Goal: Entertainment & Leisure: Consume media (video, audio)

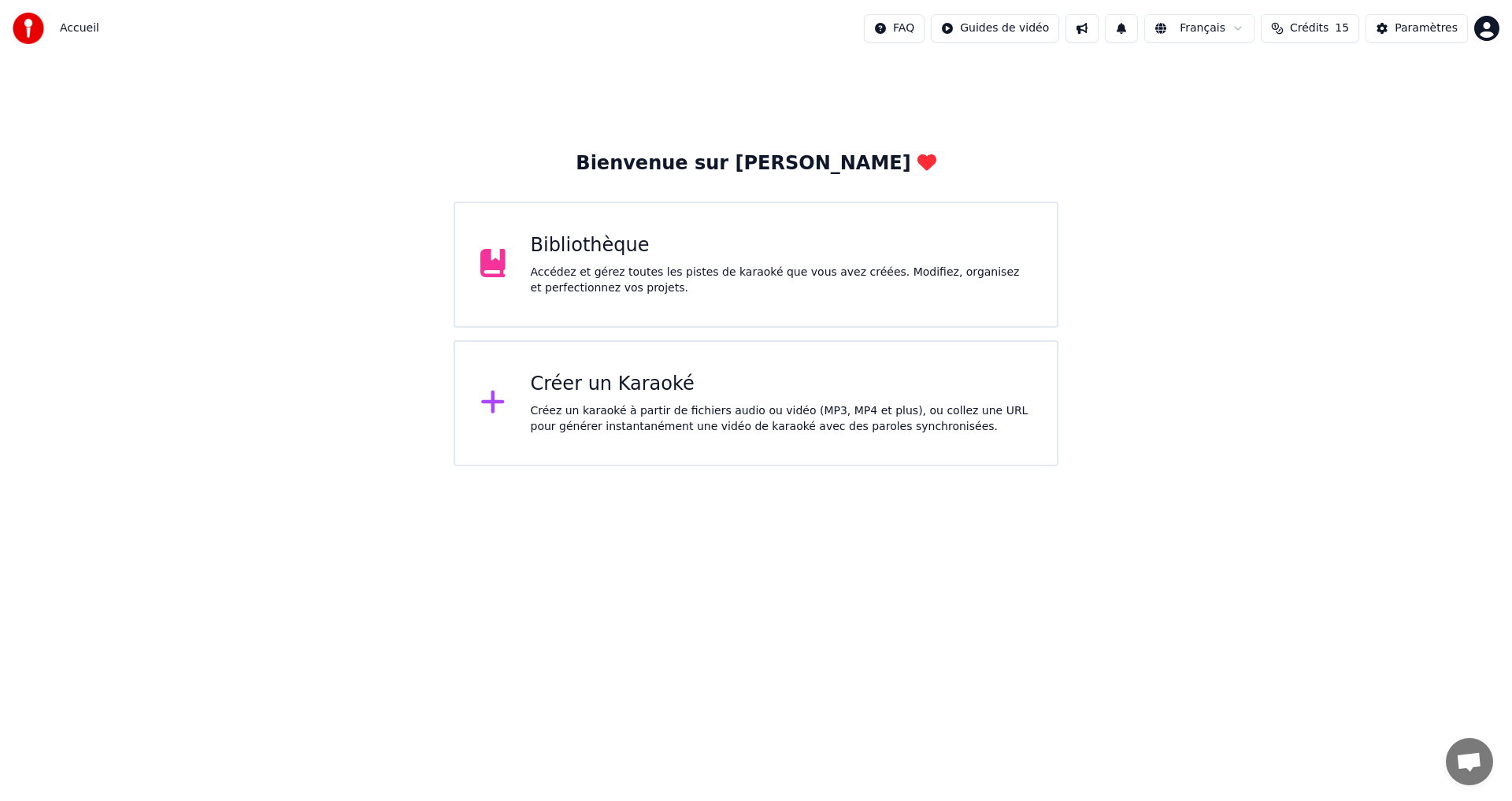
click at [732, 387] on div "Créer un Karaoké" at bounding box center [781, 384] width 501 height 25
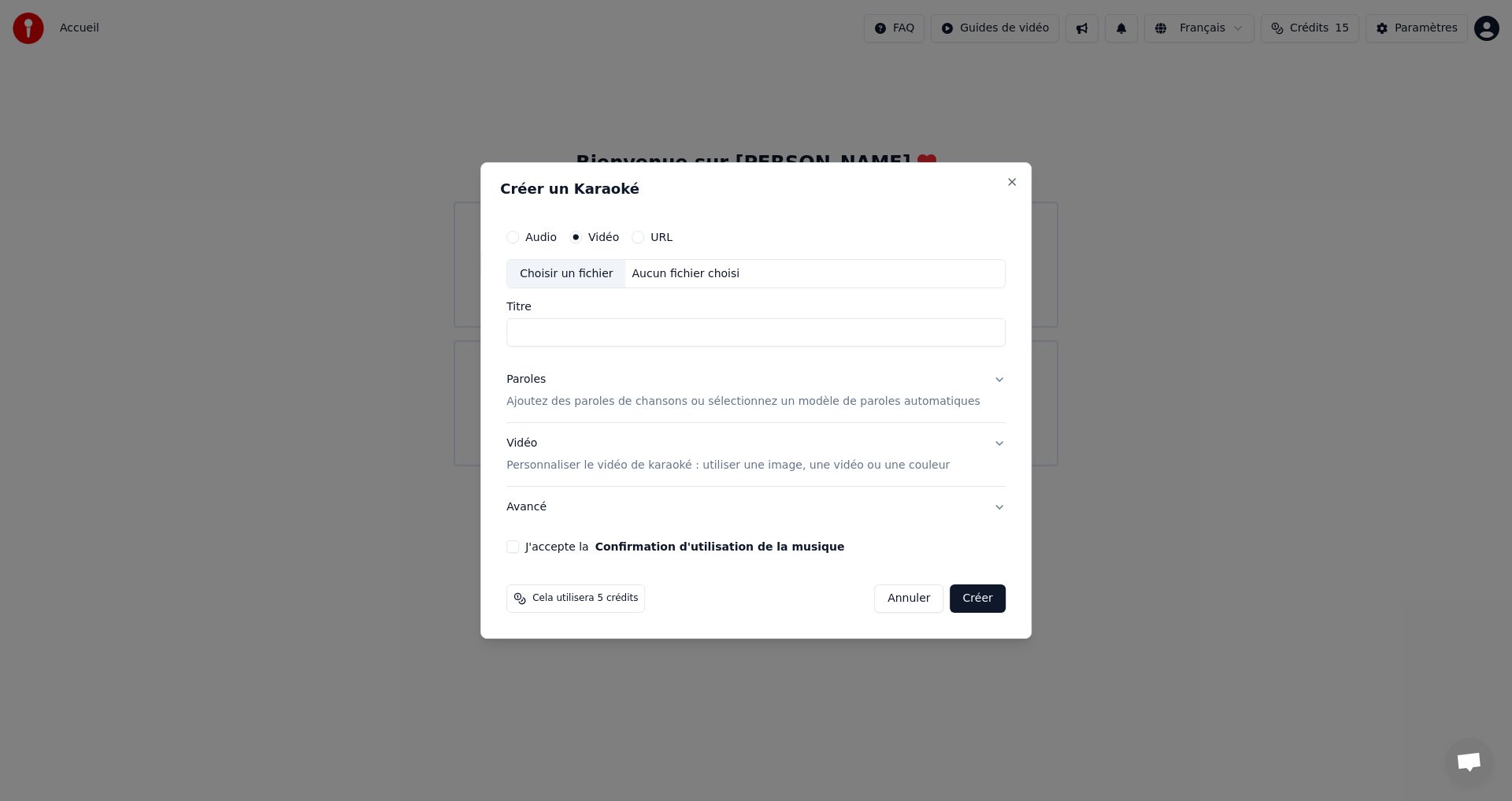
click at [601, 268] on div "Choisir un fichier" at bounding box center [566, 273] width 118 height 28
type input "**********"
click at [546, 397] on p "Ajoutez des paroles de chansons ou sélectionnez un modèle de paroles automatiqu…" at bounding box center [743, 402] width 474 height 16
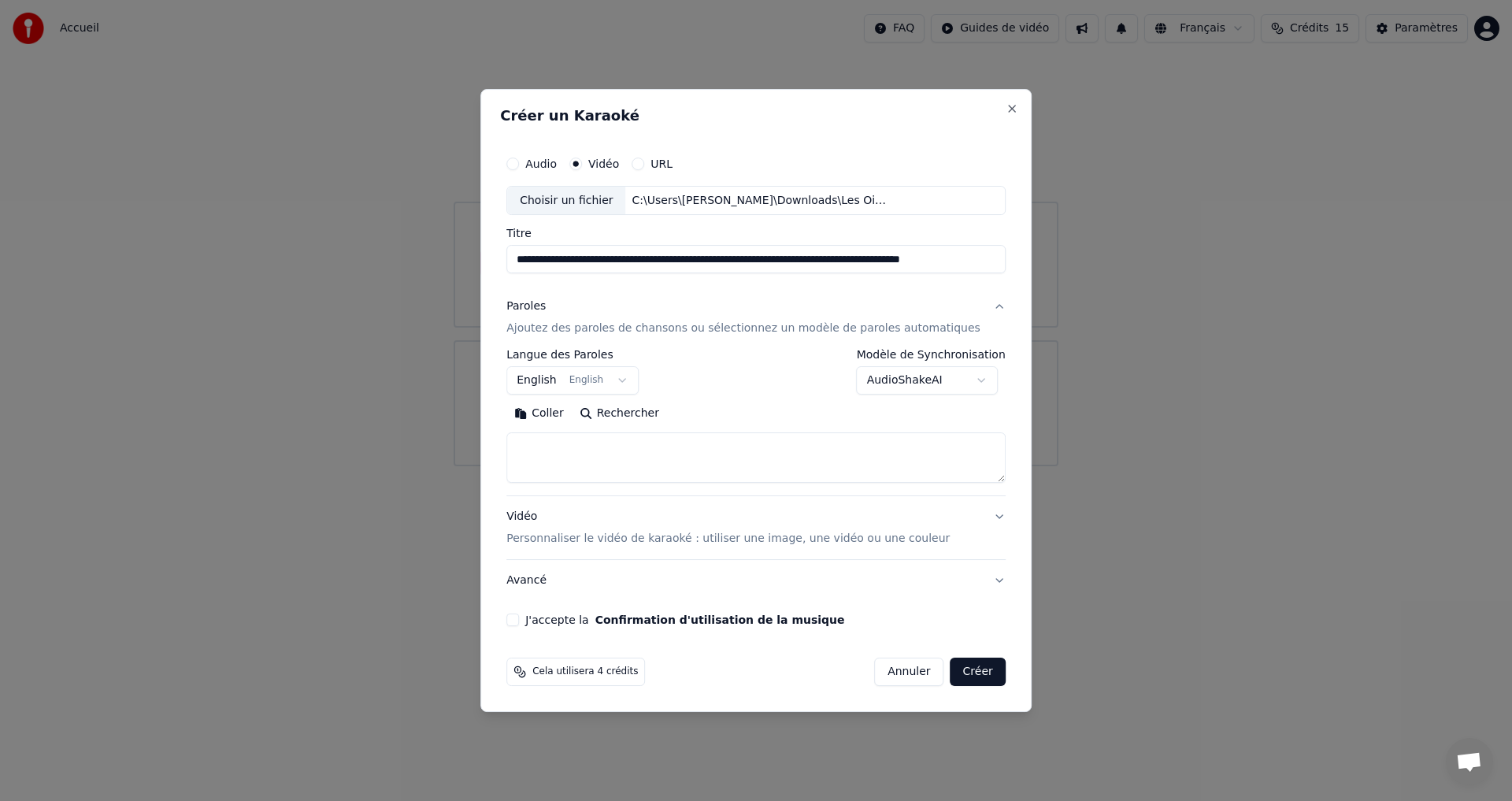
click at [592, 376] on button "English English" at bounding box center [572, 380] width 132 height 28
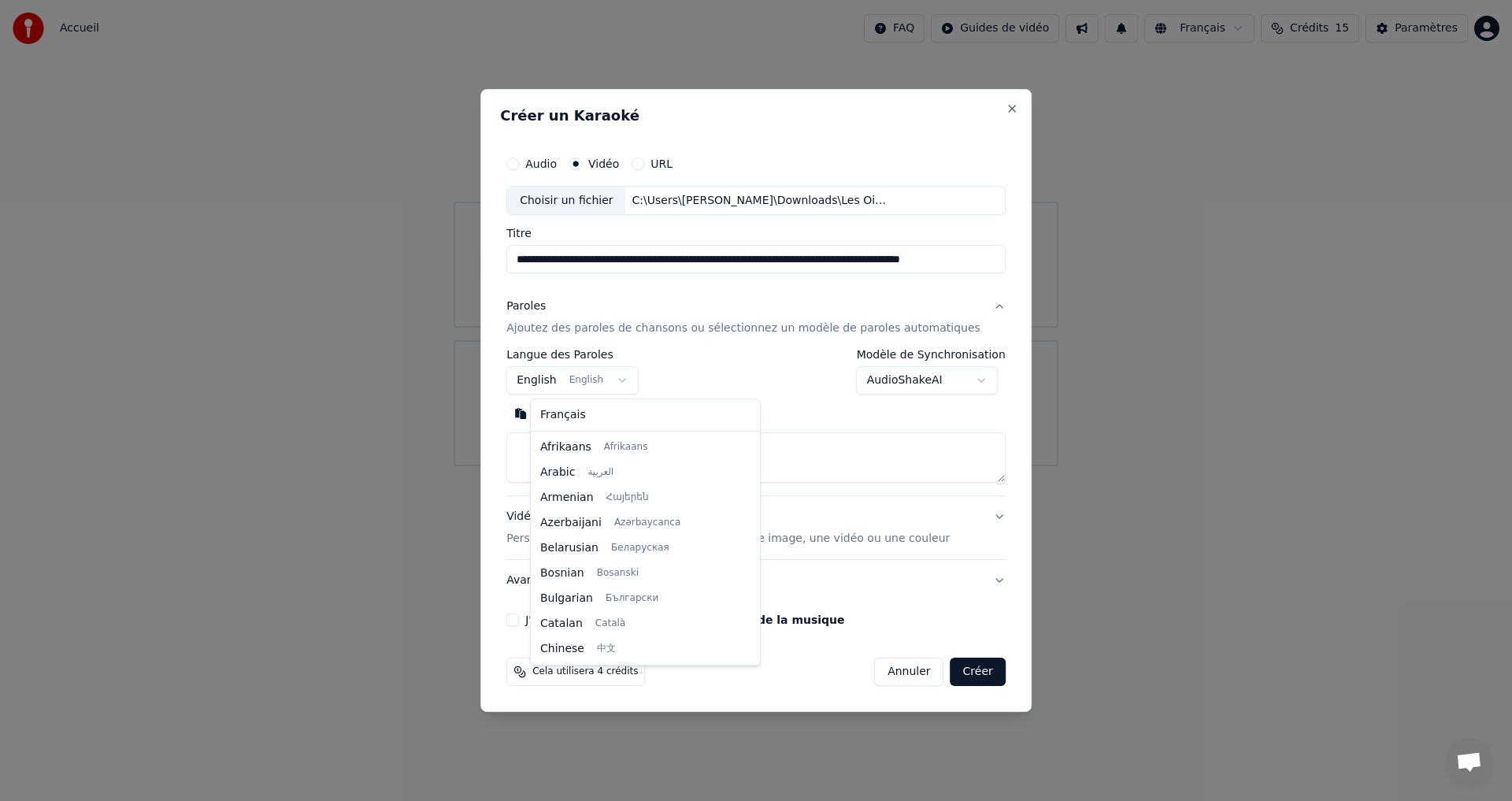
scroll to position [126, 0]
select select "**"
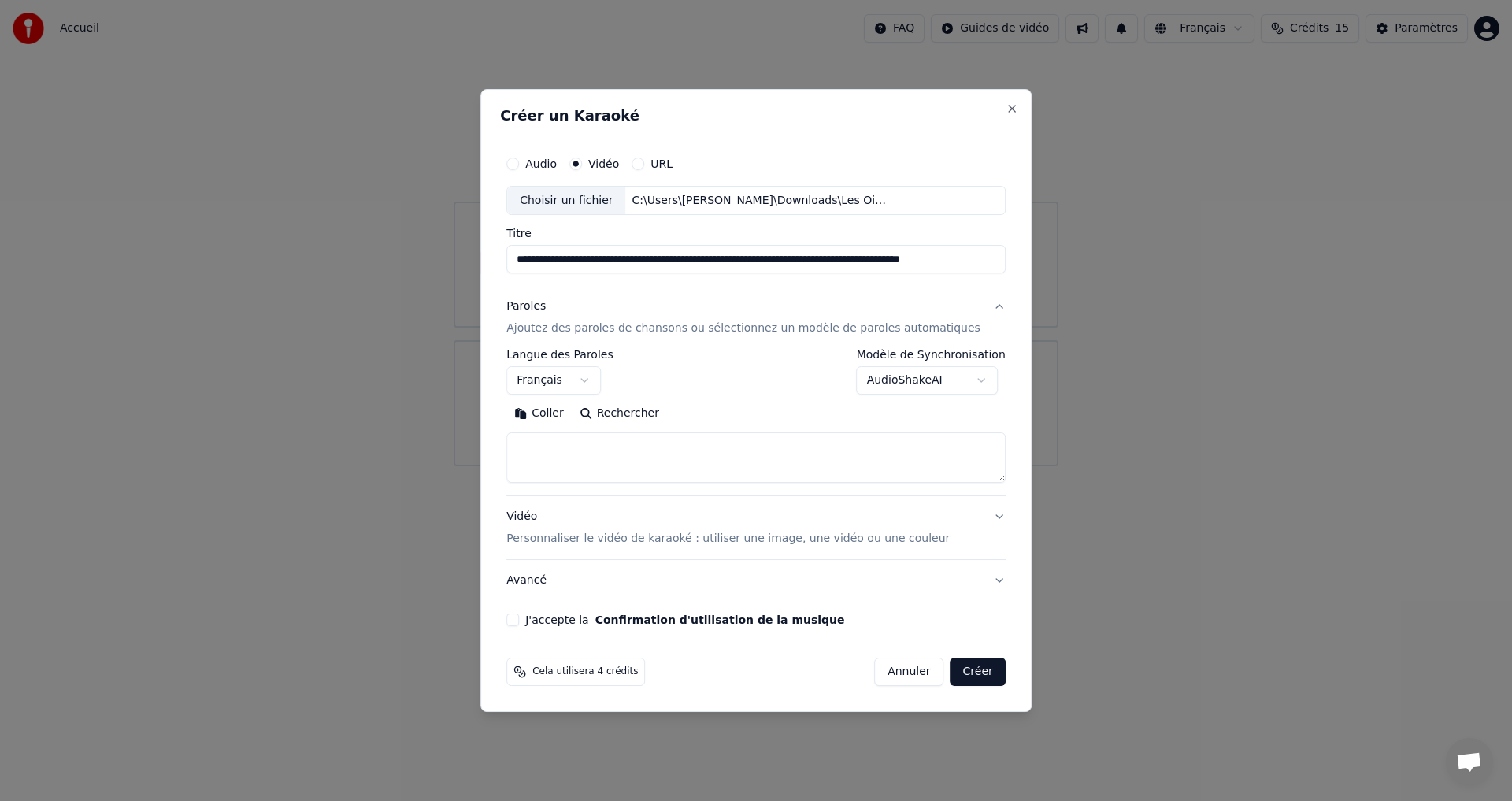
click at [563, 453] on textarea at bounding box center [756, 459] width 499 height 50
click at [553, 414] on button "Coller" at bounding box center [538, 414] width 65 height 25
click at [519, 622] on button "J'accepte la Confirmation d'utilisation de la musique" at bounding box center [512, 620] width 13 height 13
click at [954, 666] on button "Créer" at bounding box center [978, 671] width 55 height 28
type textarea "**********"
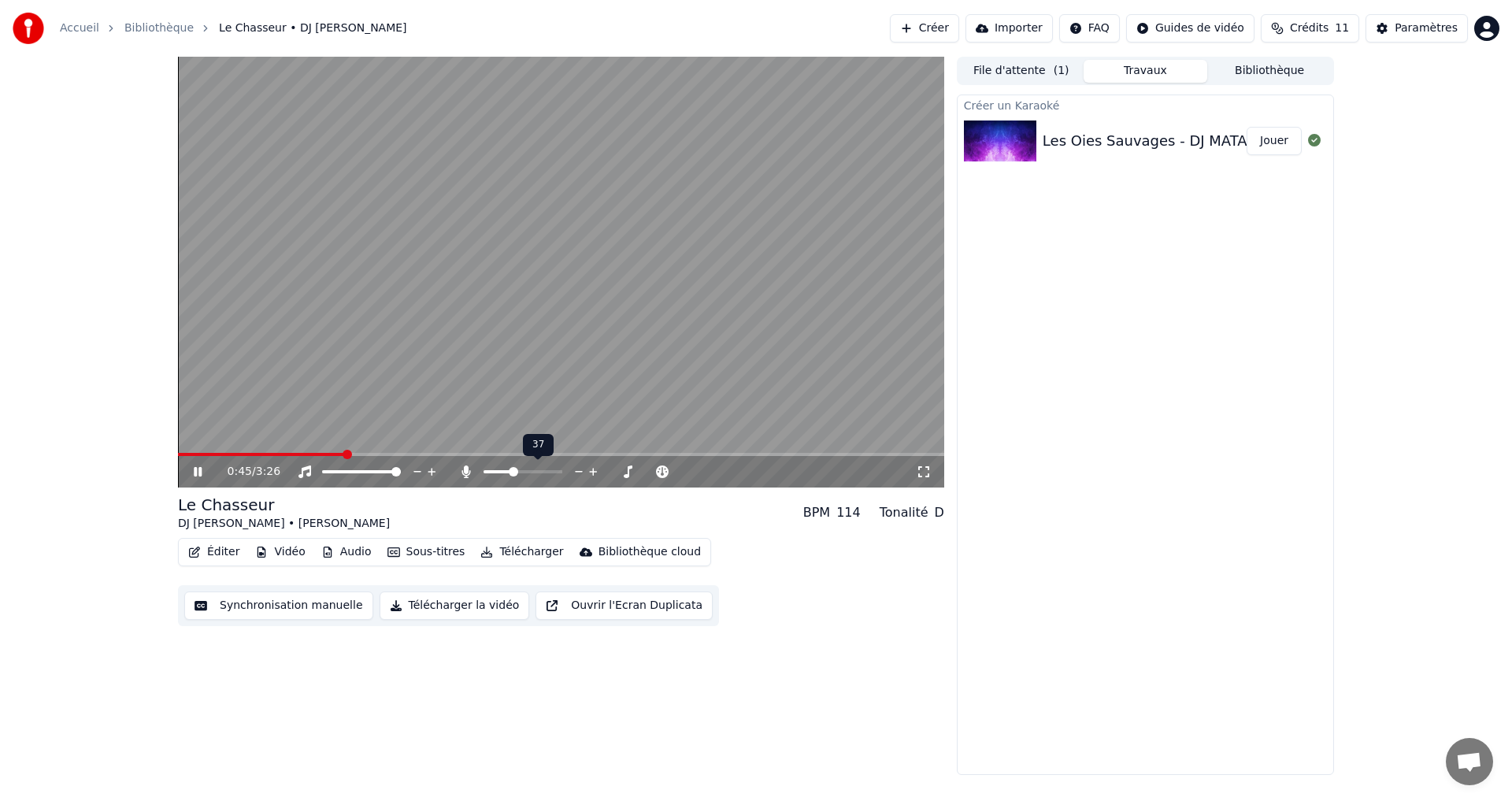
click at [513, 472] on span at bounding box center [514, 472] width 10 height 10
click at [178, 455] on span at bounding box center [183, 455] width 10 height 10
click at [465, 472] on icon at bounding box center [466, 471] width 9 height 13
click at [465, 472] on icon at bounding box center [466, 471] width 16 height 13
click at [504, 471] on span at bounding box center [506, 472] width 10 height 10
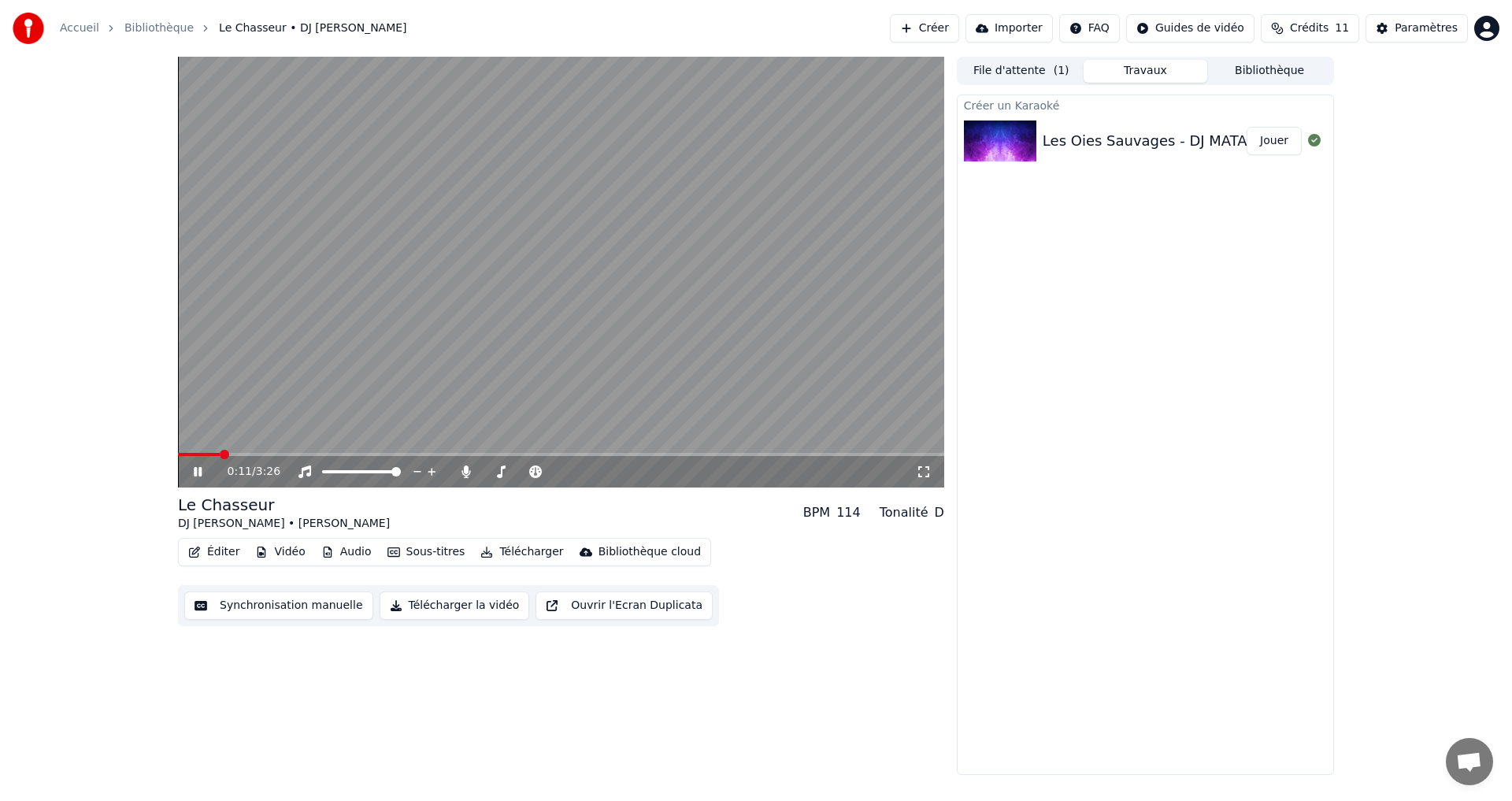
click at [920, 476] on icon at bounding box center [924, 471] width 16 height 13
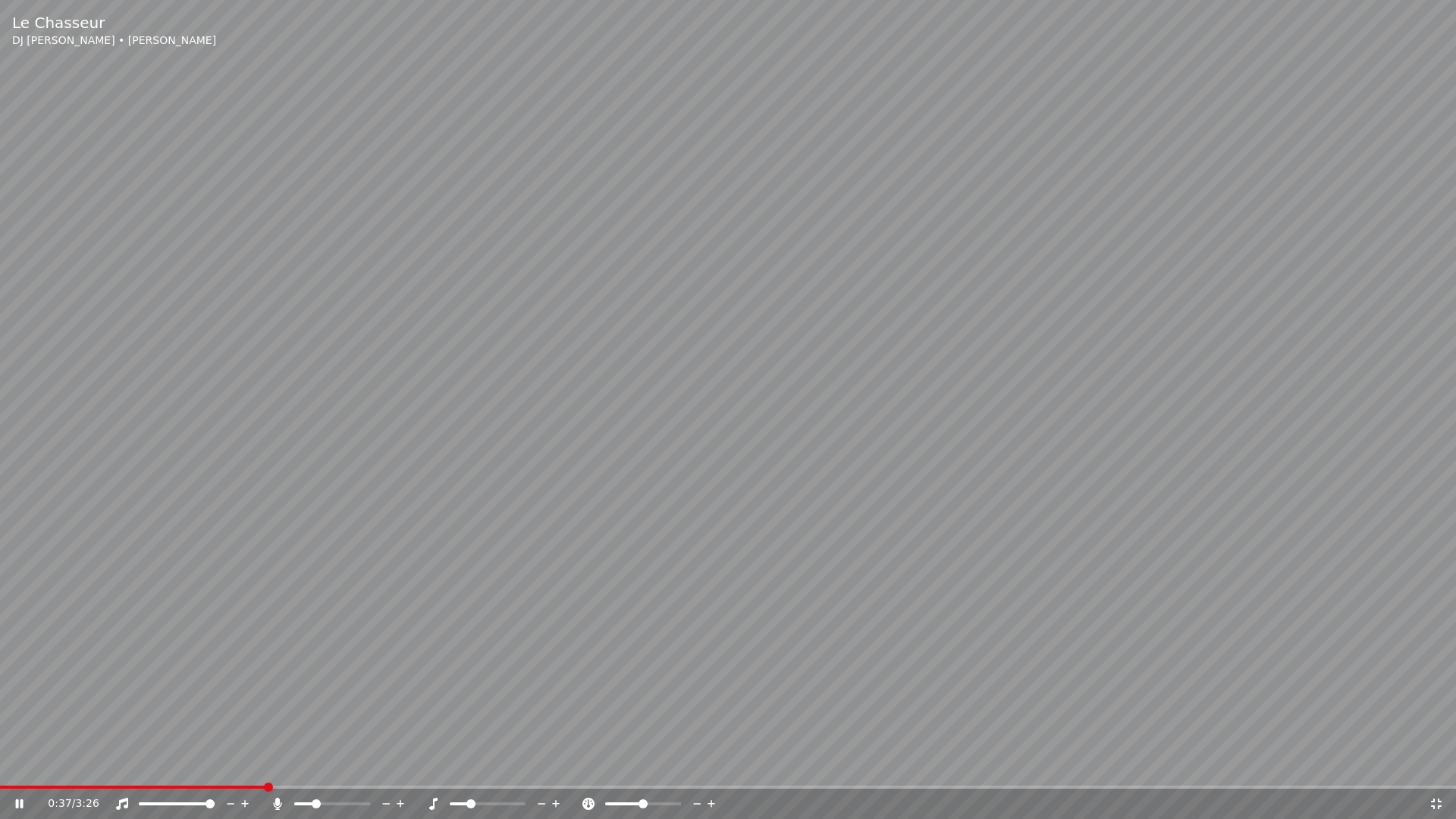
click at [468, 770] on span at bounding box center [471, 804] width 9 height 9
drag, startPoint x: 468, startPoint y: 802, endPoint x: 489, endPoint y: 794, distance: 22.5
click at [495, 770] on div "Le Chasseur DJ [PERSON_NAME] • [PERSON_NAME] 0:41 / 3:26" at bounding box center [728, 409] width 1456 height 819
click at [488, 770] on span at bounding box center [488, 803] width 76 height 3
click at [385, 730] on video at bounding box center [728, 409] width 1456 height 819
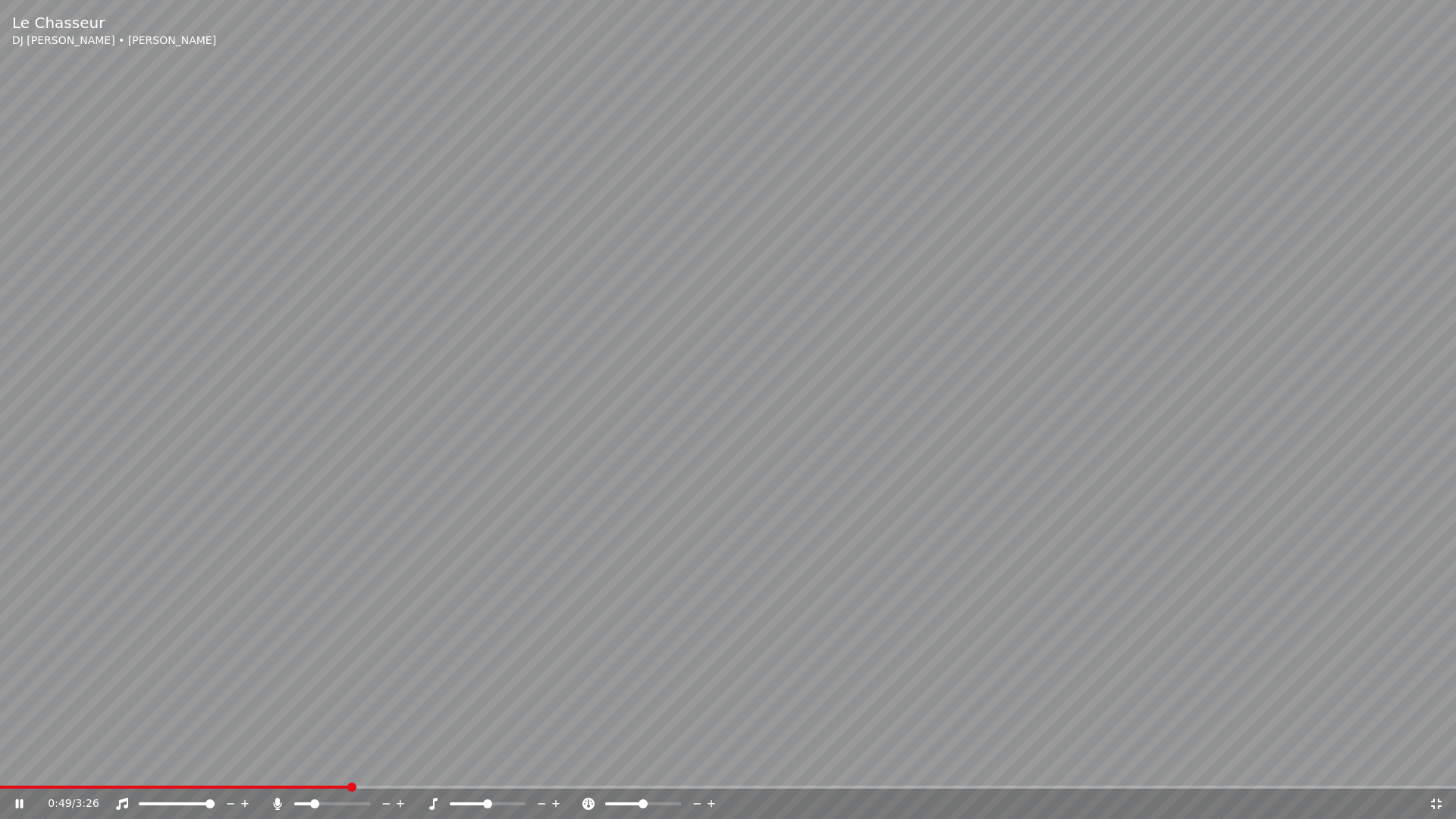
click at [313, 770] on div at bounding box center [346, 804] width 122 height 15
click at [488, 770] on div at bounding box center [502, 804] width 122 height 15
click at [490, 770] on span at bounding box center [488, 803] width 76 height 3
click at [311, 770] on span at bounding box center [314, 804] width 9 height 9
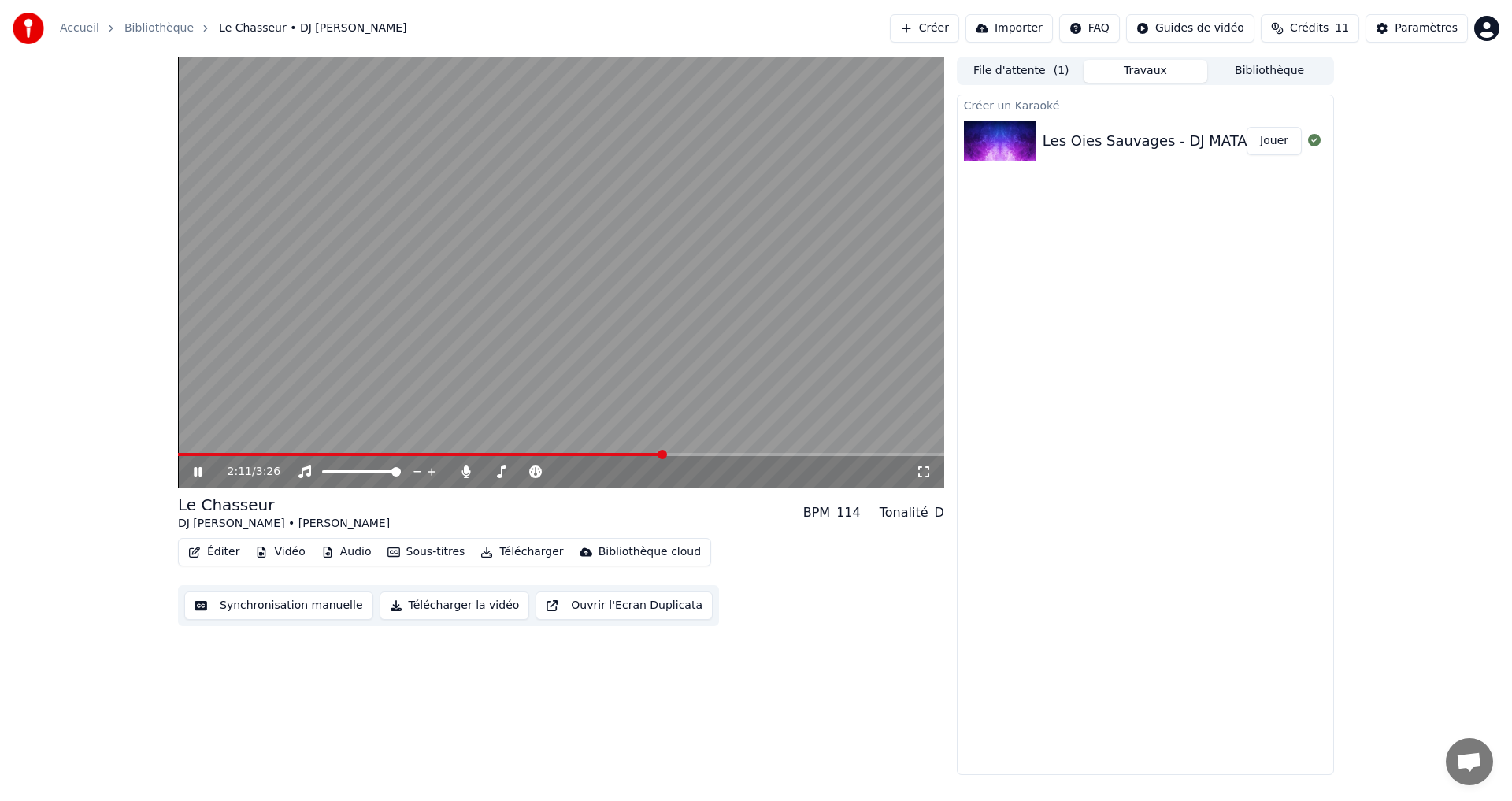
click at [203, 474] on icon at bounding box center [209, 471] width 37 height 13
click at [1230, 75] on button "Bibliothèque" at bounding box center [1270, 72] width 124 height 23
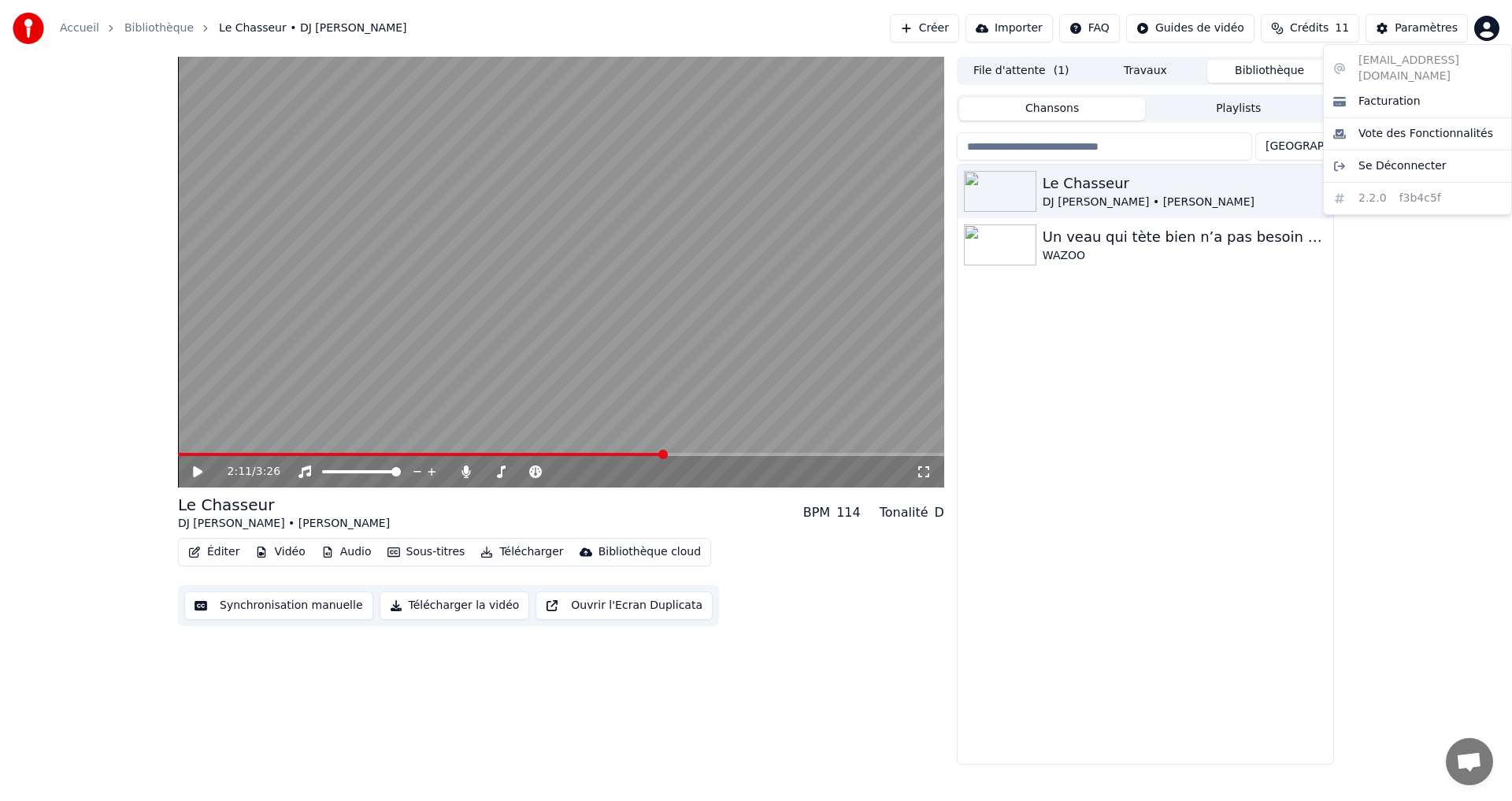
click at [1495, 26] on html "Accueil Bibliothèque Le Chasseur • DJ [PERSON_NAME] • [PERSON_NAME] Créer Impor…" at bounding box center [756, 400] width 1512 height 801
click at [1407, 343] on html "Accueil Bibliothèque Le Chasseur • DJ [PERSON_NAME] • [PERSON_NAME] Créer Impor…" at bounding box center [756, 400] width 1512 height 801
click at [1487, 34] on html "Accueil Bibliothèque Le Chasseur • DJ [PERSON_NAME] • [PERSON_NAME] Créer Impor…" at bounding box center [756, 400] width 1512 height 801
click at [1239, 443] on html "Accueil Bibliothèque Le Chasseur • DJ [PERSON_NAME] • [PERSON_NAME] Créer Impor…" at bounding box center [756, 400] width 1512 height 801
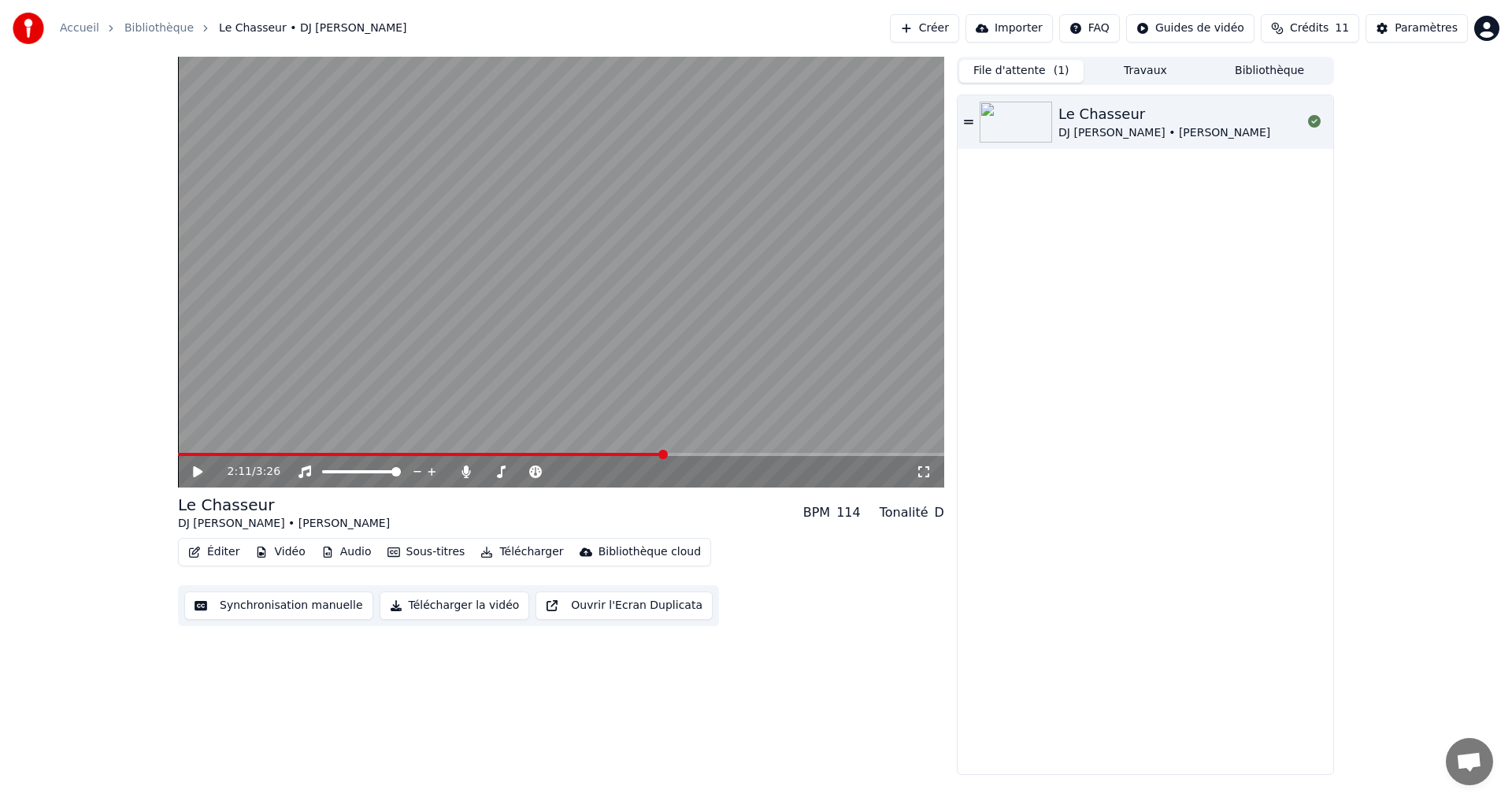
click at [1030, 69] on button "File d'attente ( 1 )" at bounding box center [1021, 72] width 124 height 23
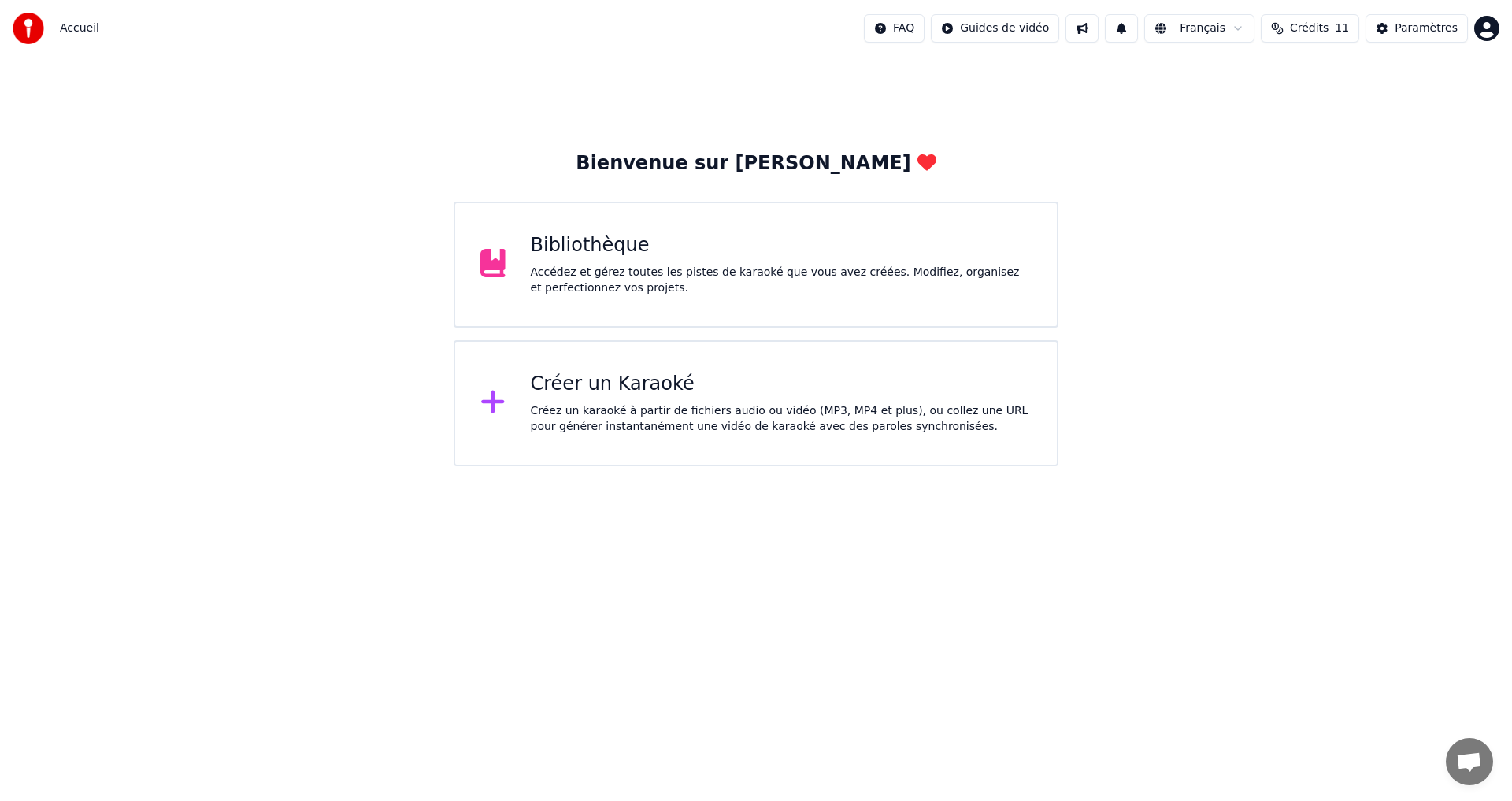
click at [648, 292] on div "Accédez et gérez toutes les pistes de karaoké que vous avez créées. Modifiez, o…" at bounding box center [781, 280] width 501 height 31
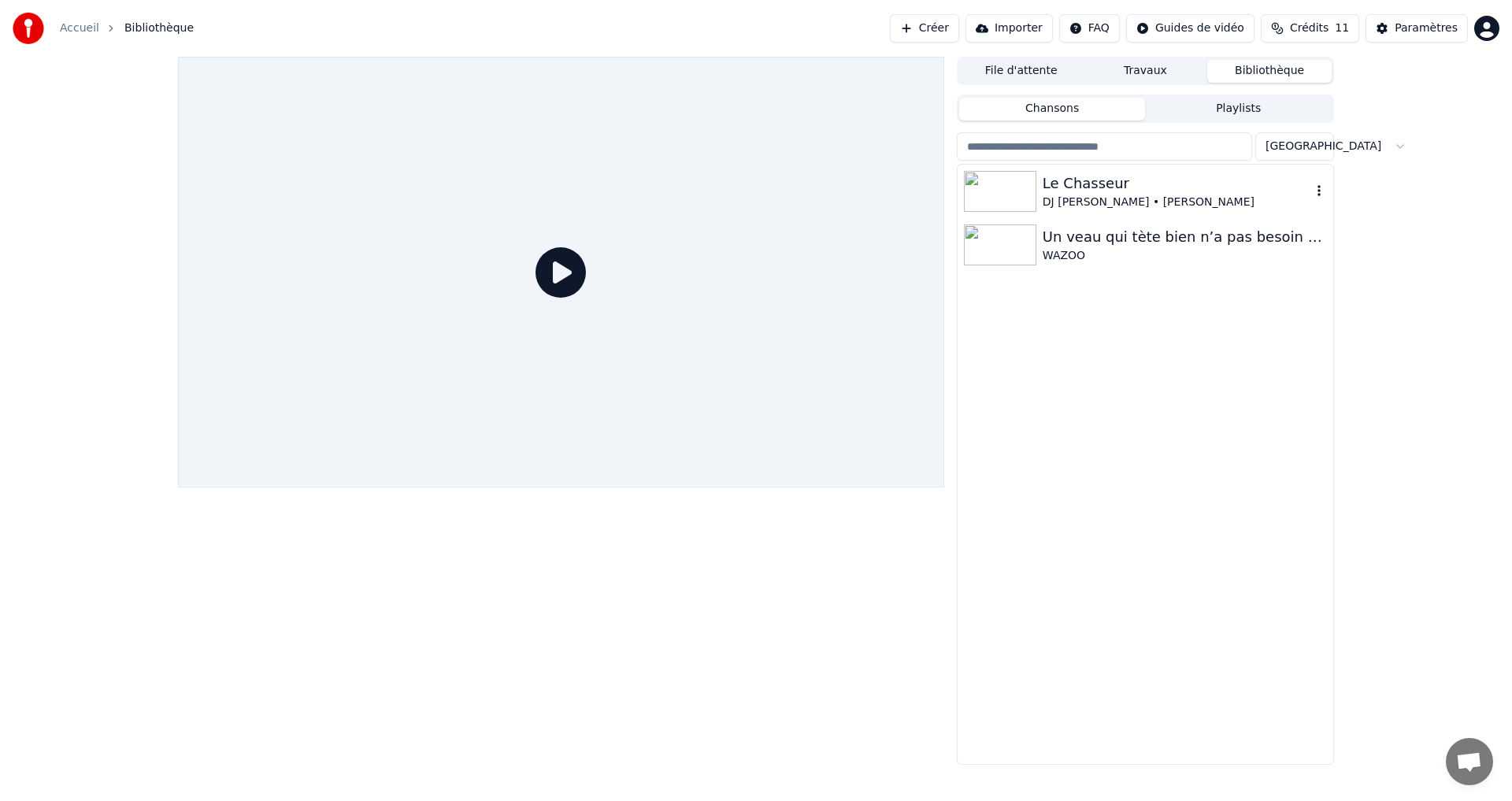
click at [1126, 196] on div "DJ [PERSON_NAME] • [PERSON_NAME]" at bounding box center [1176, 203] width 269 height 16
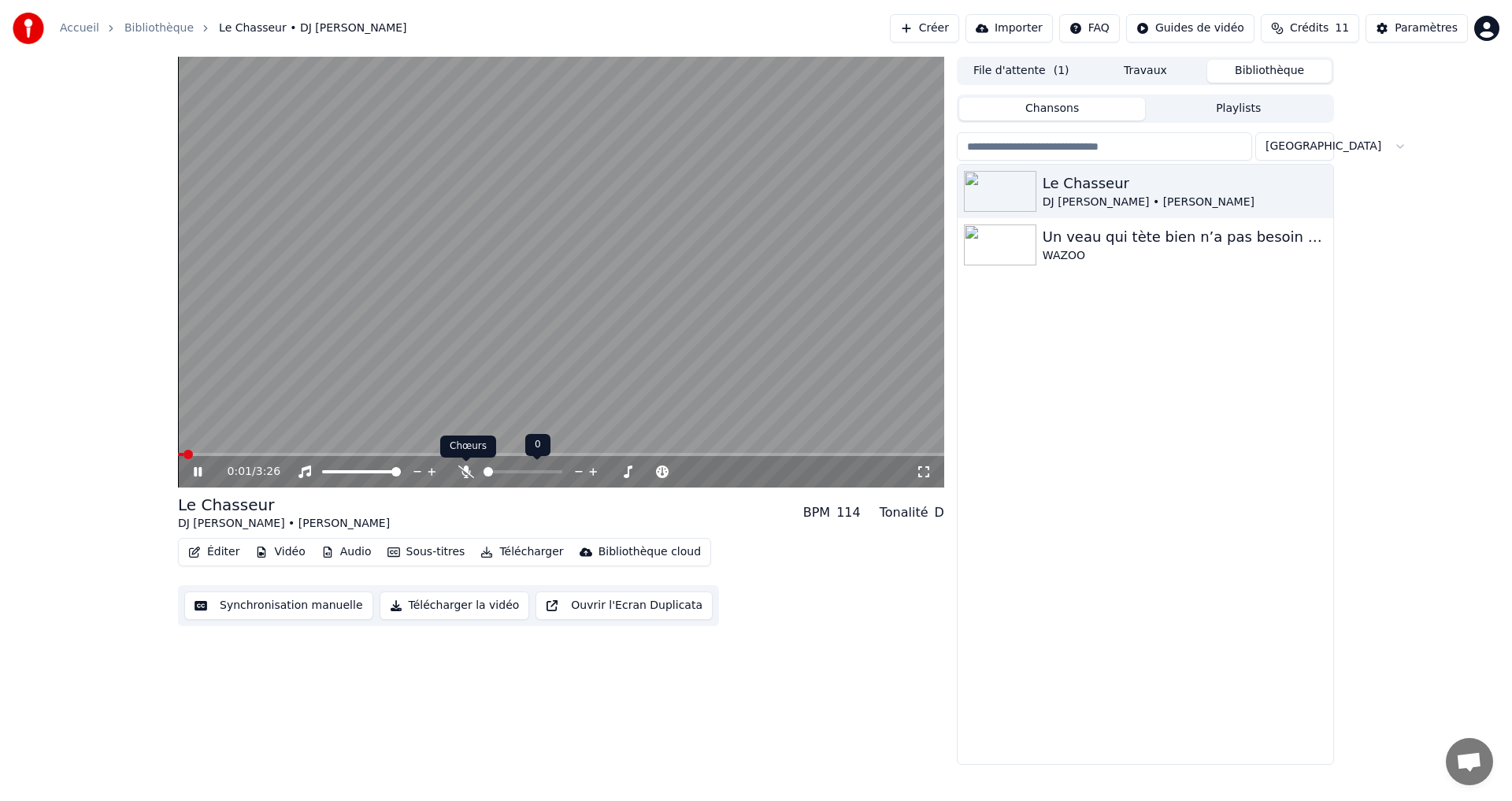
click at [468, 469] on icon at bounding box center [466, 471] width 16 height 13
click at [359, 468] on span at bounding box center [359, 472] width 10 height 10
click at [354, 469] on span at bounding box center [355, 472] width 10 height 10
click at [504, 475] on div at bounding box center [537, 471] width 127 height 16
click at [540, 469] on span at bounding box center [540, 472] width 10 height 10
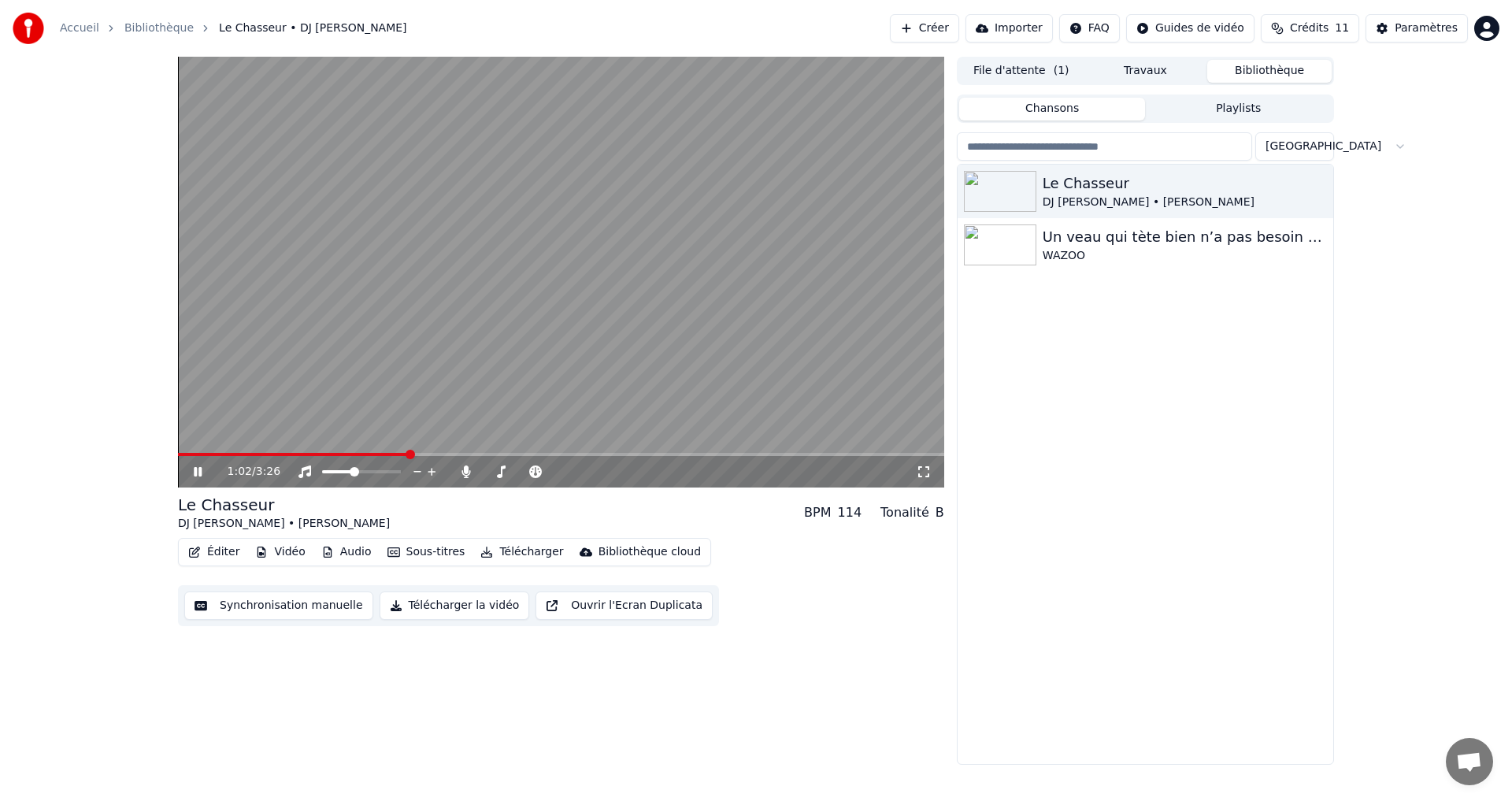
click at [571, 333] on video at bounding box center [562, 272] width 766 height 431
click at [930, 470] on icon at bounding box center [924, 471] width 16 height 13
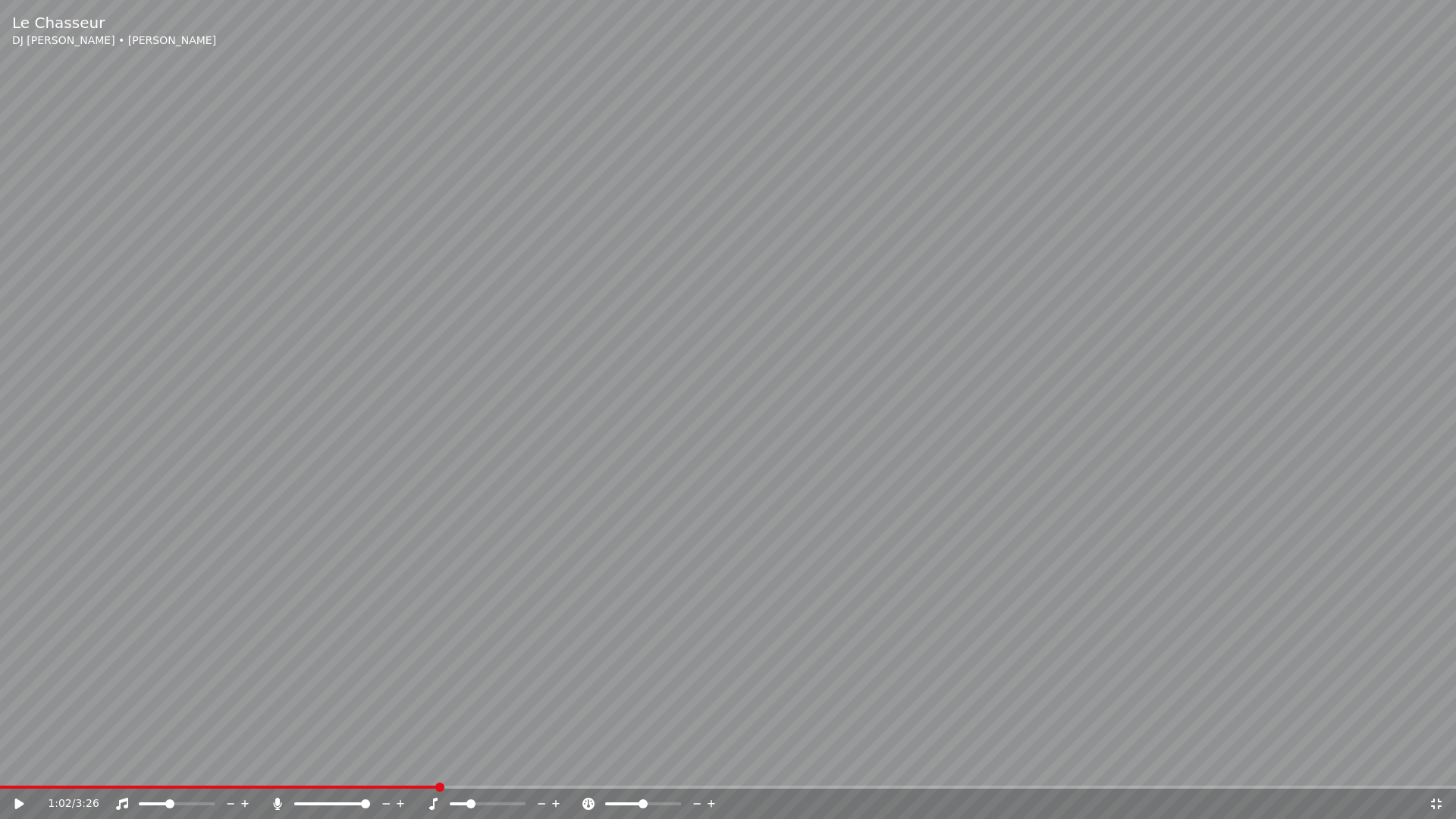
click at [487, 770] on span at bounding box center [488, 803] width 76 height 3
click at [335, 770] on span at bounding box center [315, 803] width 41 height 3
click at [213, 770] on span at bounding box center [209, 804] width 9 height 9
click at [128, 770] on span at bounding box center [131, 787] width 9 height 9
click at [17, 770] on icon at bounding box center [20, 803] width 9 height 10
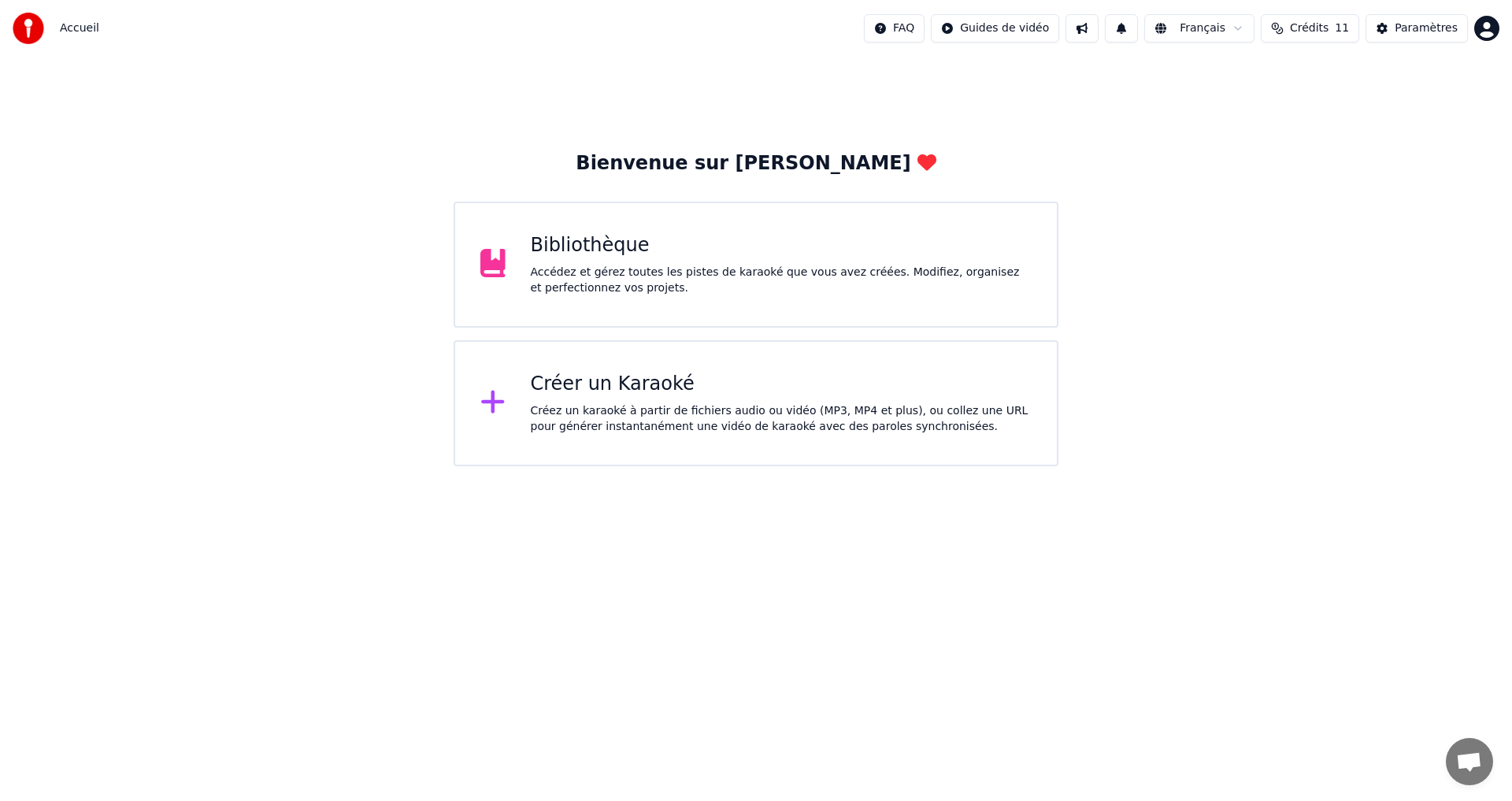
click at [627, 279] on div "Accédez et gérez toutes les pistes de karaoké que vous avez créées. Modifiez, o…" at bounding box center [781, 280] width 501 height 31
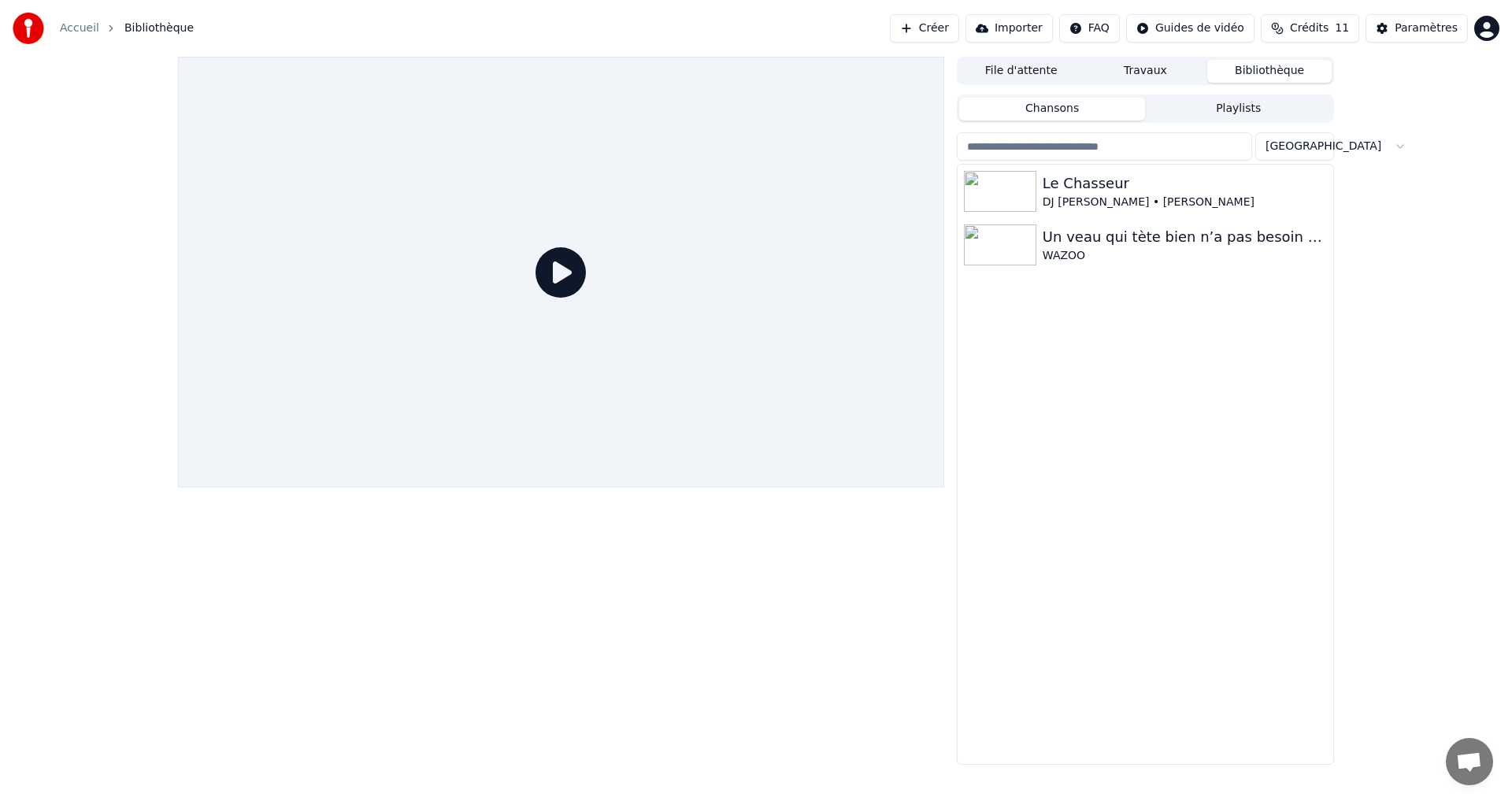
click at [1453, 341] on div "File d'attente Travaux Bibliothèque Chansons Playlists Trier Le Chasseur DJ MAT…" at bounding box center [756, 410] width 1512 height 708
click at [1155, 196] on div "DJ [PERSON_NAME] • [PERSON_NAME]" at bounding box center [1176, 203] width 269 height 16
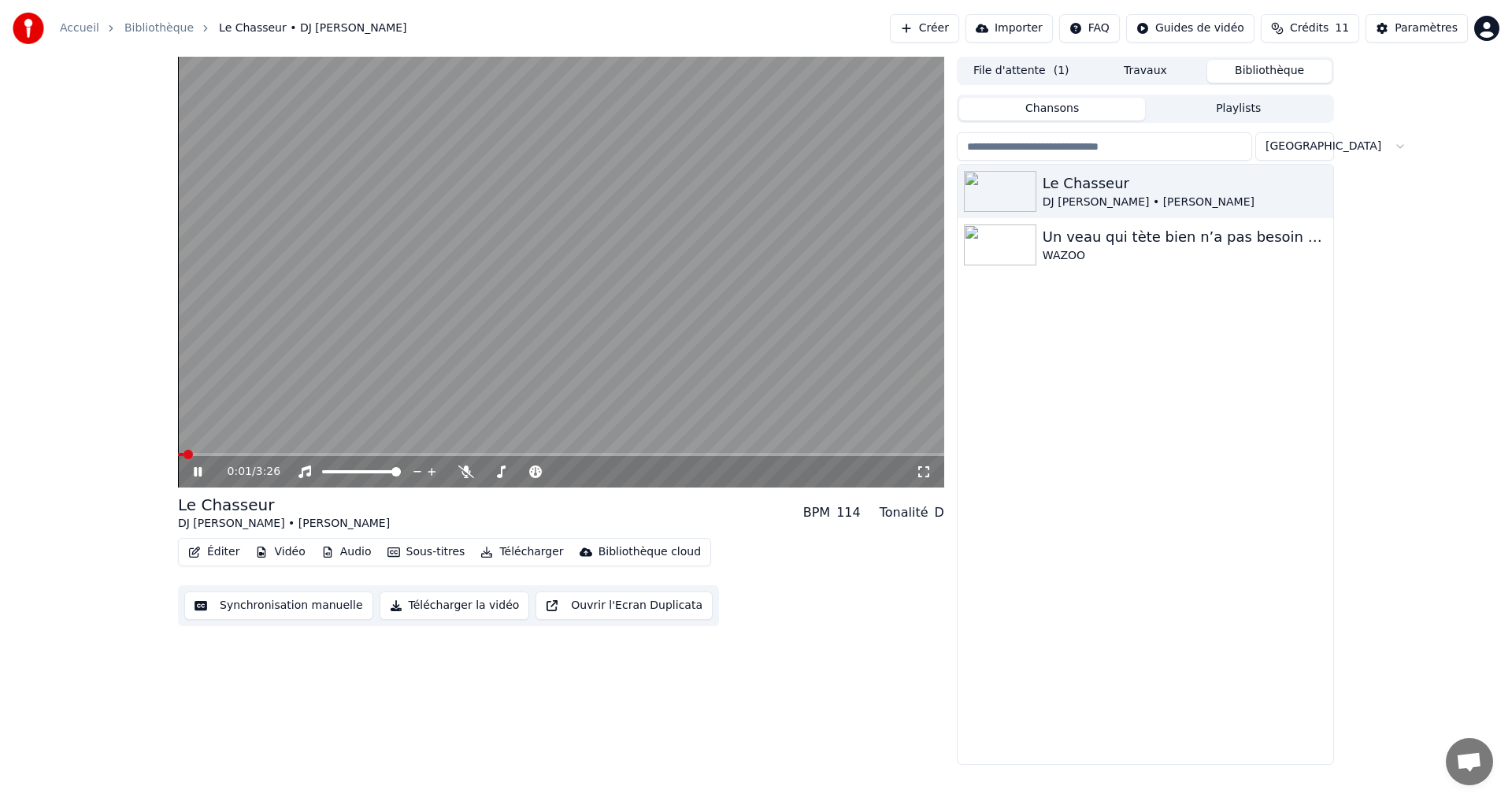
click at [202, 471] on icon at bounding box center [198, 472] width 8 height 10
click at [193, 475] on icon at bounding box center [209, 471] width 37 height 13
click at [920, 466] on icon at bounding box center [924, 471] width 16 height 13
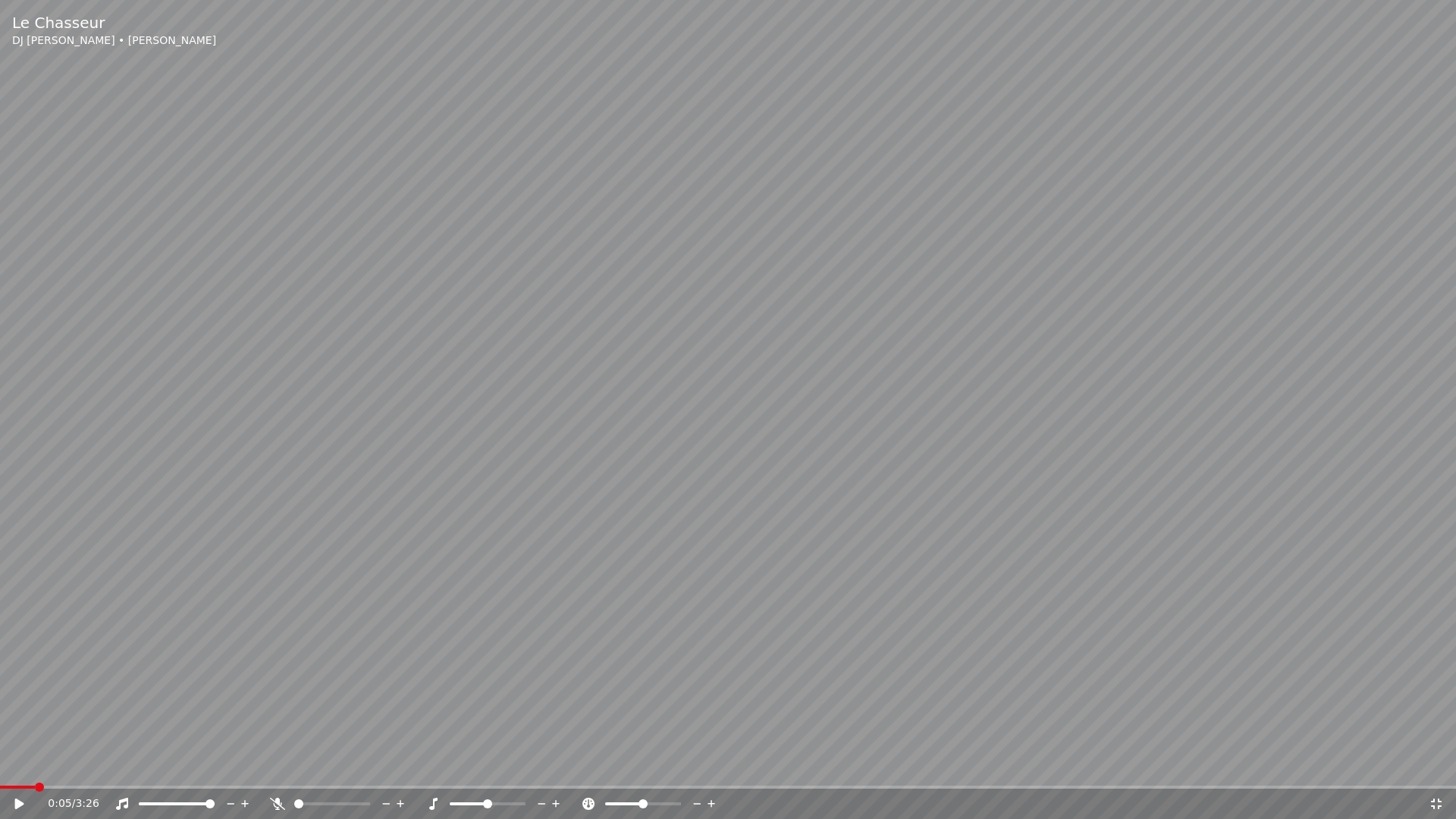
click at [325, 770] on div at bounding box center [346, 804] width 122 height 15
click at [329, 770] on div at bounding box center [346, 804] width 122 height 15
click at [332, 770] on div at bounding box center [346, 804] width 122 height 15
click at [329, 770] on span at bounding box center [332, 803] width 76 height 3
